Goal: Find specific page/section: Find specific page/section

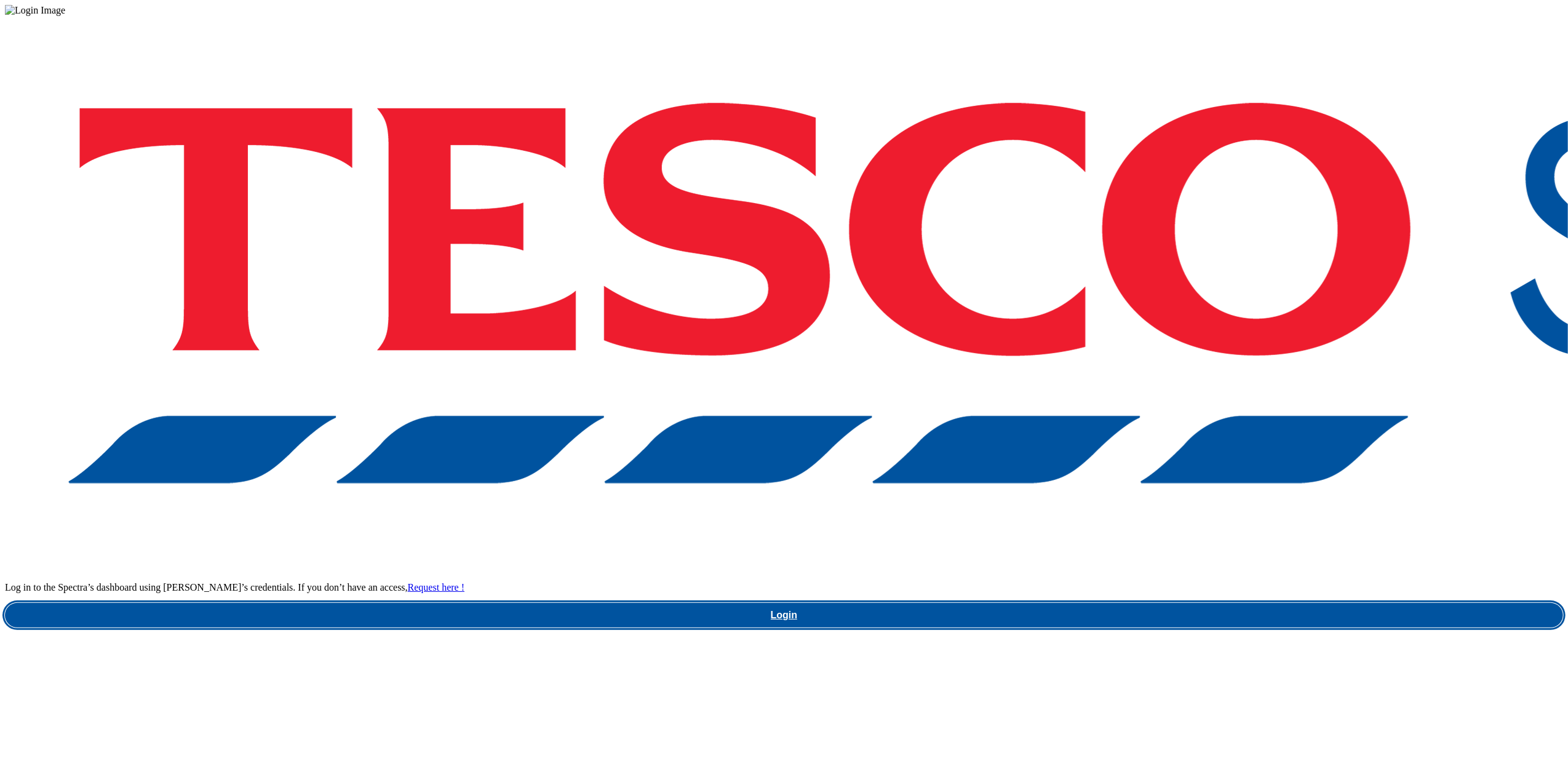
click at [1153, 603] on link "Login" at bounding box center [784, 615] width 1558 height 25
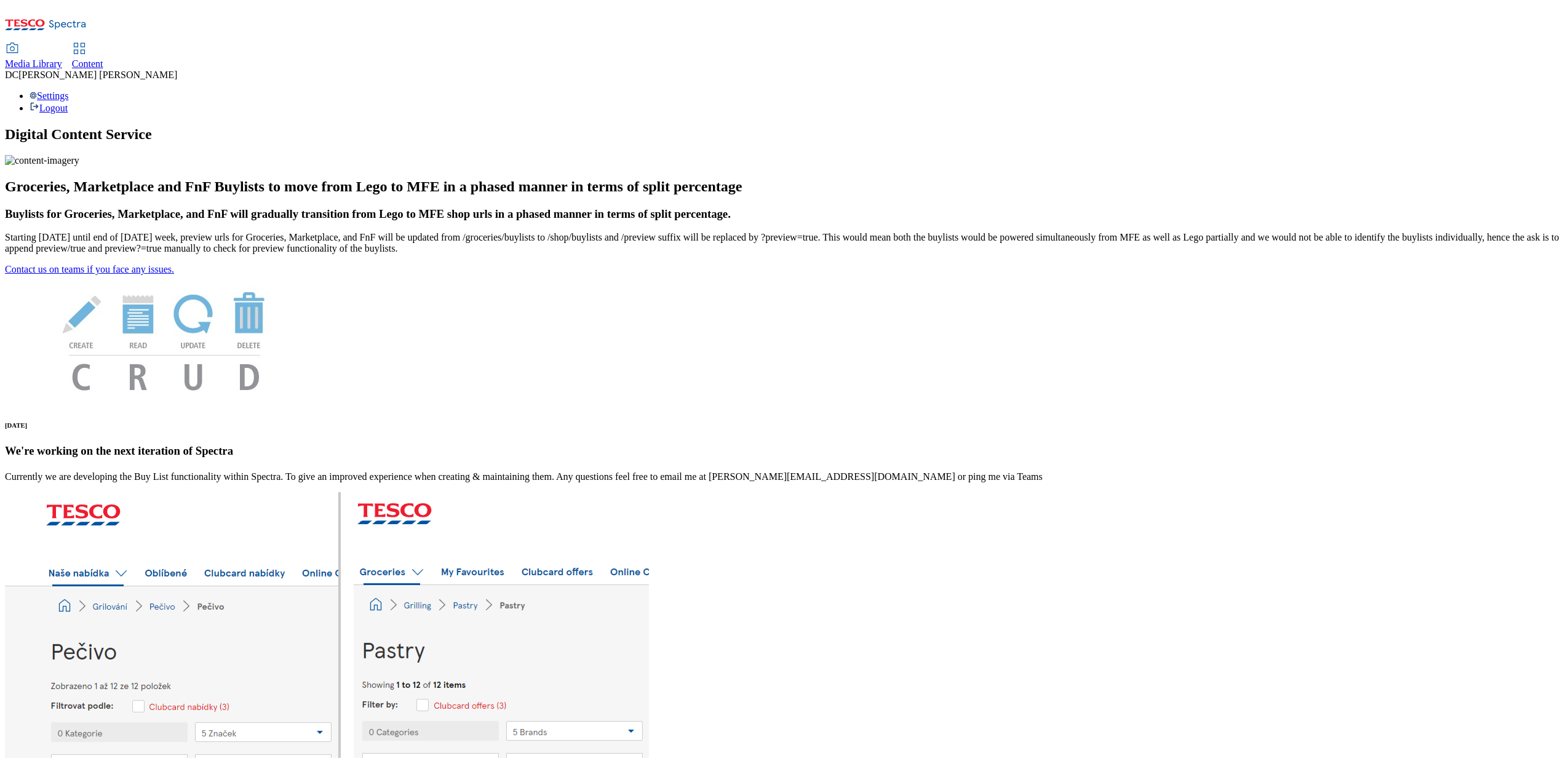
click at [104, 59] on span "Content" at bounding box center [88, 64] width 32 height 11
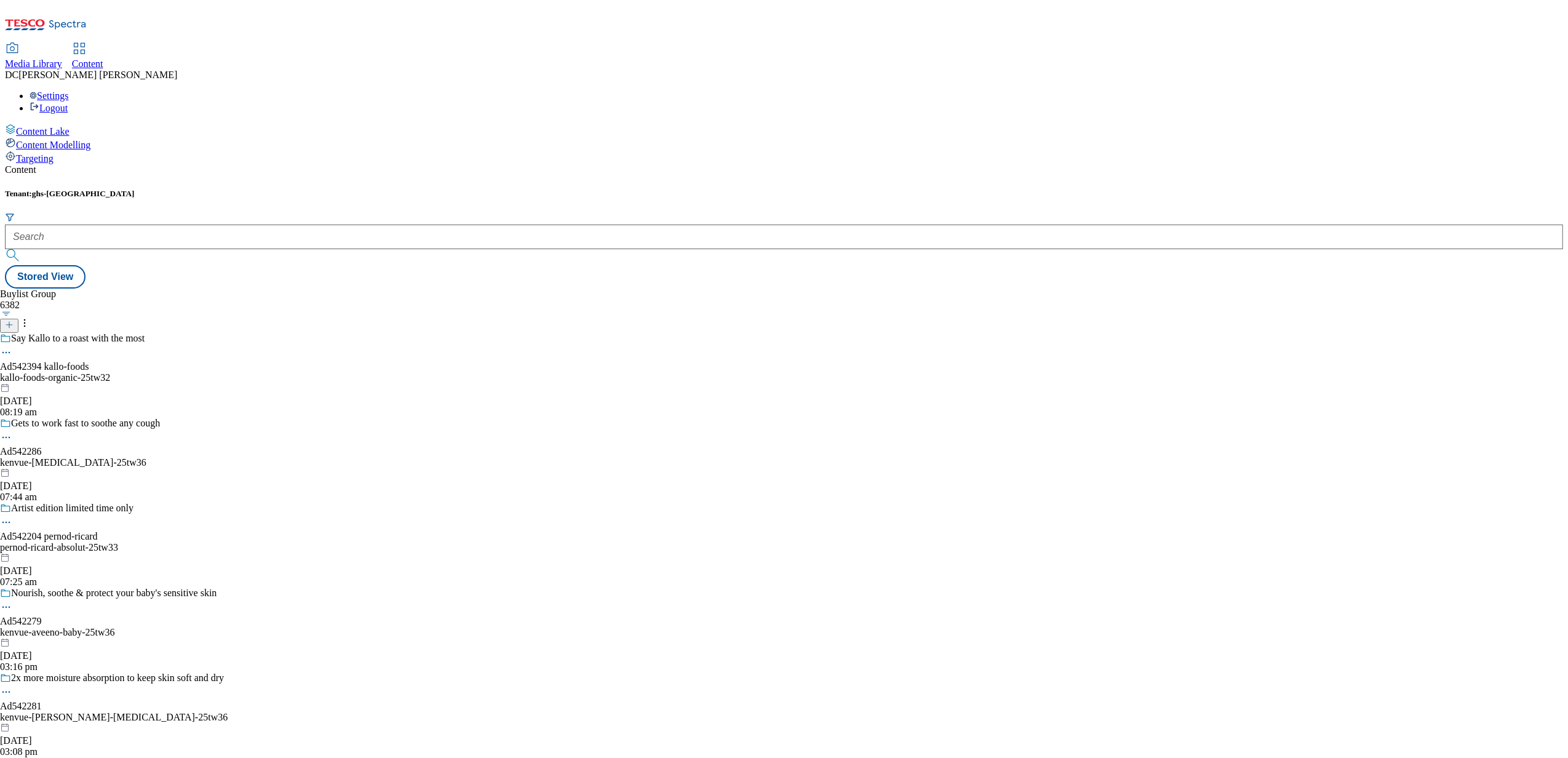
click at [62, 59] on div "Media Library" at bounding box center [33, 64] width 57 height 11
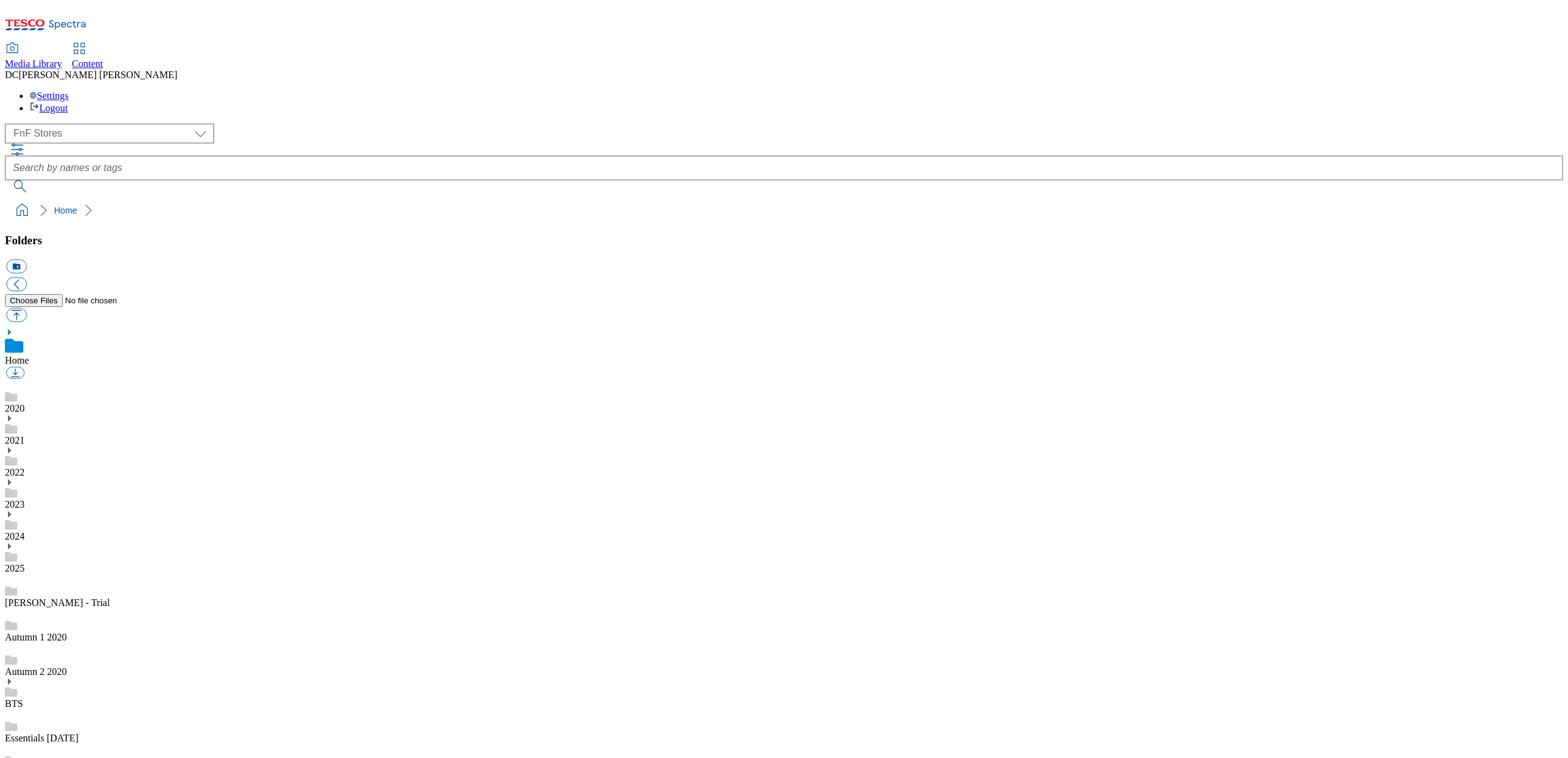
scroll to position [1, 0]
click at [105, 124] on select "Dotcom UK FnF Stores GHS Marketing UK GHS Product UK Realfood" at bounding box center [110, 134] width 209 height 19
select select "flare-homepage"
click at [9, 124] on select "Dotcom UK FnF Stores GHS Marketing UK GHS Product UK Realfood" at bounding box center [110, 134] width 209 height 19
click at [36, 401] on link "1_BAU" at bounding box center [20, 406] width 31 height 11
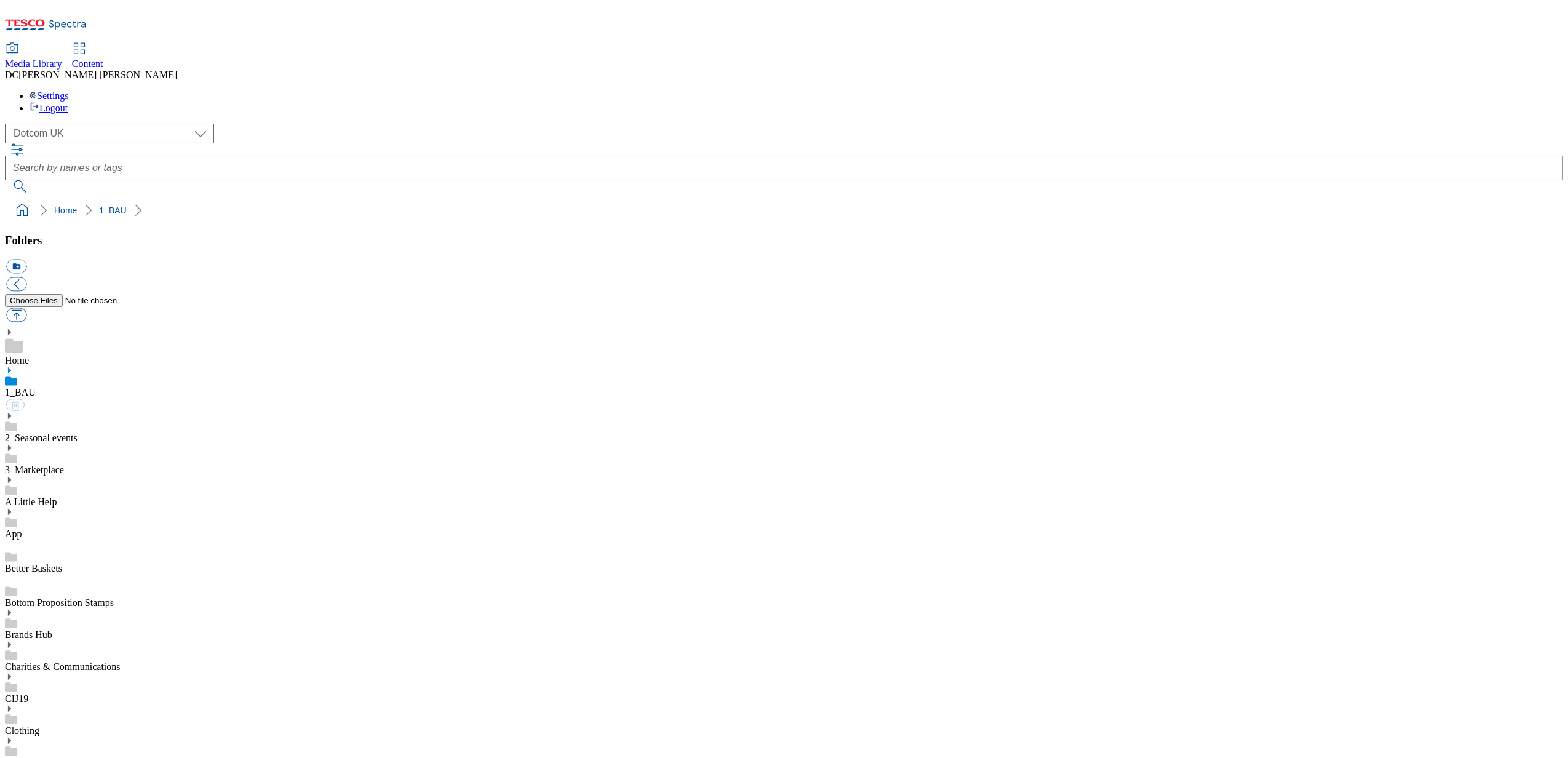
scroll to position [271, 0]
